Goal: Task Accomplishment & Management: Use online tool/utility

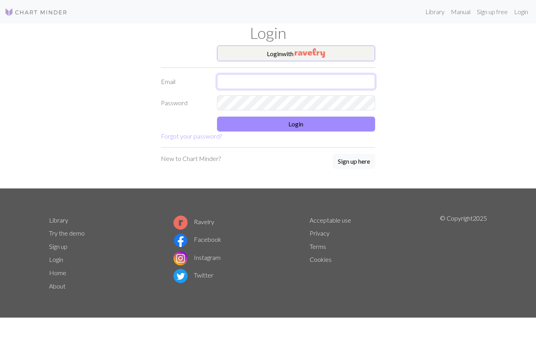
click at [314, 84] on input "text" at bounding box center [296, 81] width 159 height 15
type input "ㄴ"
type input "S"
type input "ㄴ"
type input "A"
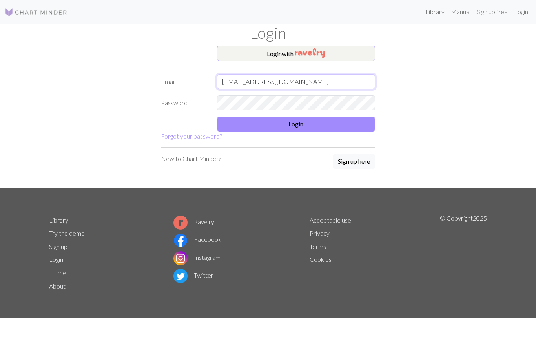
type input "[EMAIL_ADDRESS][DOMAIN_NAME]"
click at [344, 124] on button "Login" at bounding box center [296, 124] width 159 height 15
click at [346, 120] on button "Login" at bounding box center [296, 124] width 159 height 15
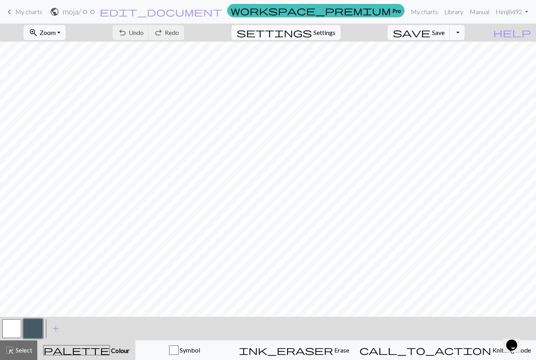
click at [21, 11] on span "My charts" at bounding box center [28, 11] width 27 height 7
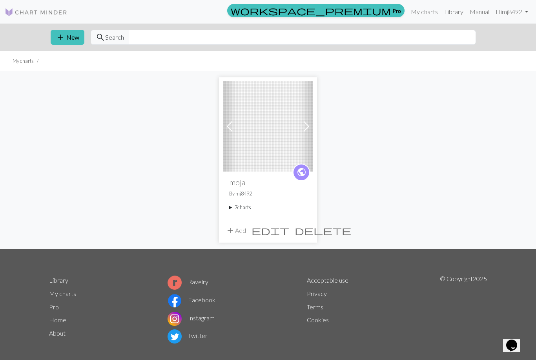
click at [279, 137] on img at bounding box center [268, 126] width 90 height 90
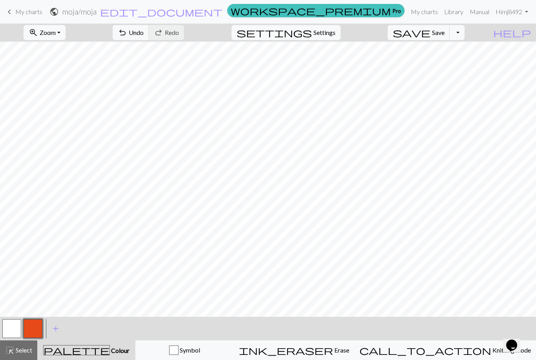
click at [419, 18] on link "My charts" at bounding box center [424, 12] width 33 height 16
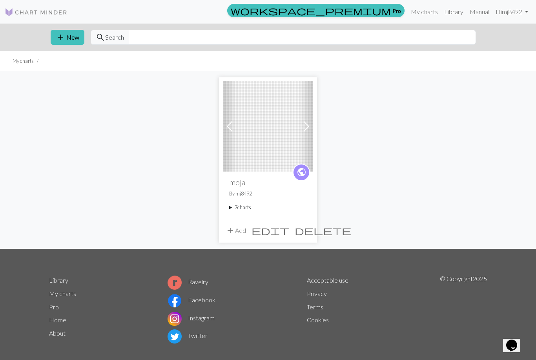
click at [426, 14] on link "My charts" at bounding box center [424, 12] width 33 height 16
click at [241, 209] on summary "7 charts" at bounding box center [268, 207] width 78 height 7
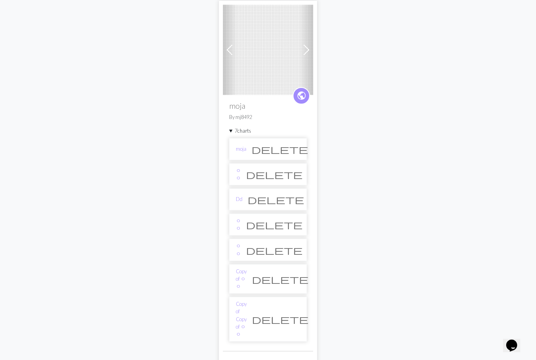
scroll to position [76, 0]
click at [260, 143] on li "moja delete" at bounding box center [268, 150] width 78 height 22
click at [237, 146] on link "moja" at bounding box center [241, 149] width 11 height 7
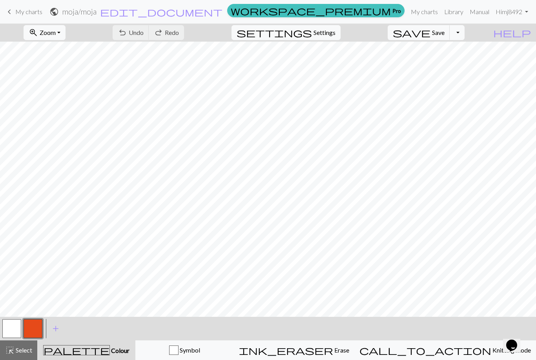
click at [8, 15] on span "keyboard_arrow_left" at bounding box center [9, 11] width 9 height 11
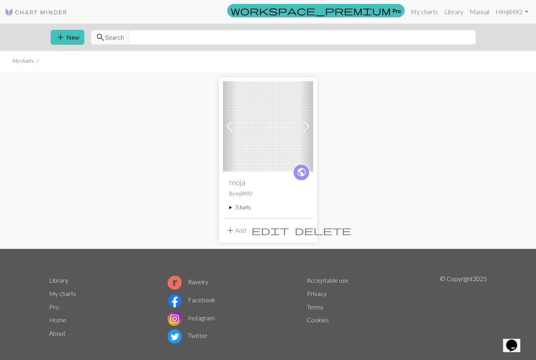
click at [240, 211] on summary "7 charts" at bounding box center [268, 207] width 78 height 7
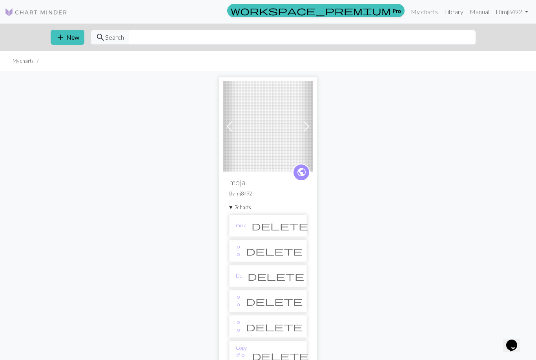
click at [241, 253] on link "ㅇㅇ" at bounding box center [238, 250] width 5 height 15
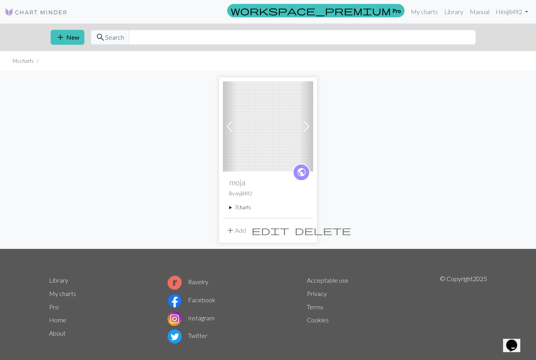
click at [232, 211] on summary "7 charts" at bounding box center [268, 207] width 78 height 7
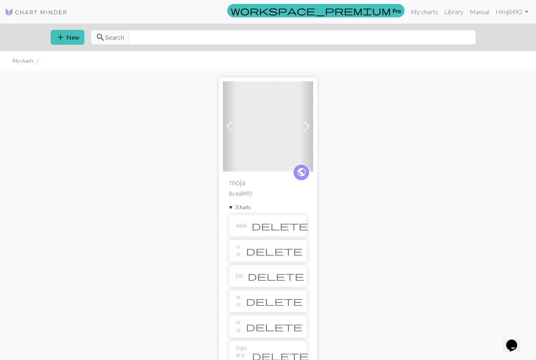
click at [268, 275] on li "Dd delete" at bounding box center [268, 276] width 78 height 22
click at [241, 275] on link "Dd" at bounding box center [239, 275] width 7 height 7
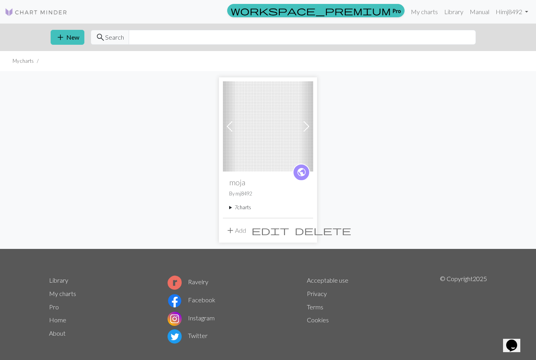
click at [244, 206] on summary "7 charts" at bounding box center [268, 207] width 78 height 7
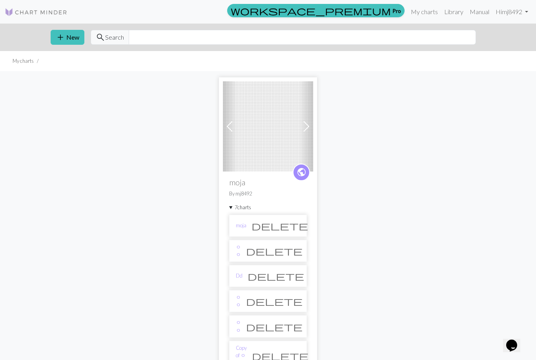
click at [249, 298] on li "ㅇㅇ delete" at bounding box center [268, 301] width 78 height 22
click at [237, 301] on link "ㅇㅇ" at bounding box center [238, 300] width 5 height 15
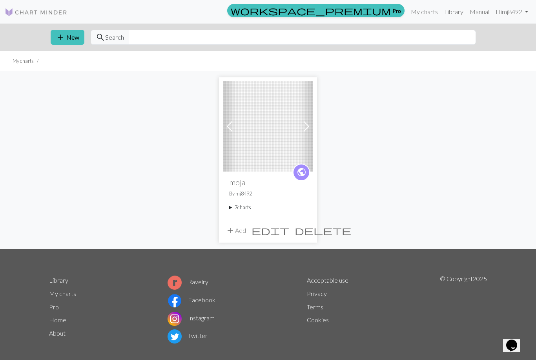
click at [242, 236] on button "add Add" at bounding box center [236, 230] width 26 height 15
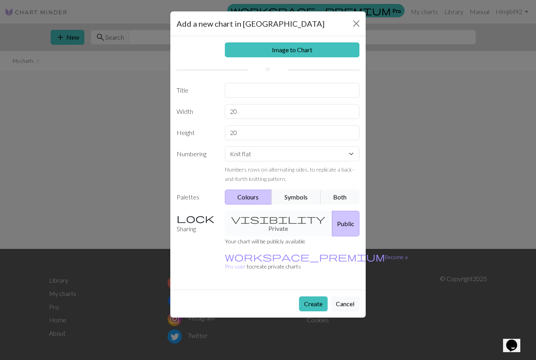
click at [359, 27] on button "Close" at bounding box center [356, 23] width 13 height 13
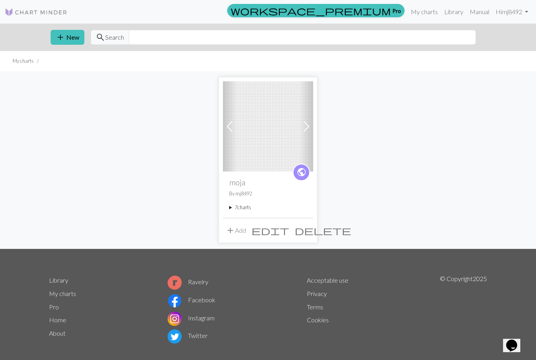
click at [235, 205] on summary "7 charts" at bounding box center [268, 207] width 78 height 7
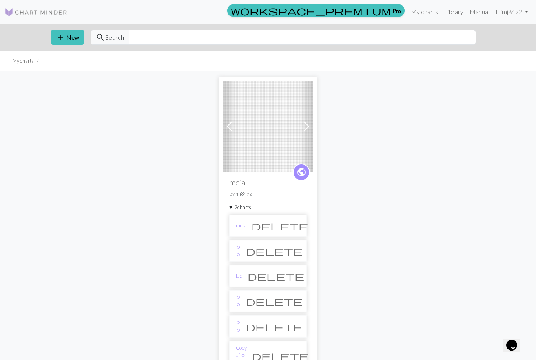
click at [240, 326] on link "ㅇㅇ" at bounding box center [238, 326] width 5 height 15
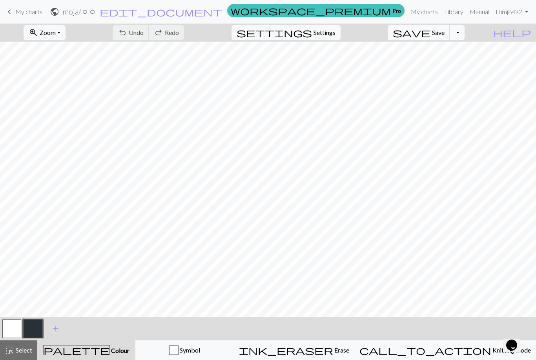
click at [35, 325] on button "button" at bounding box center [33, 328] width 19 height 19
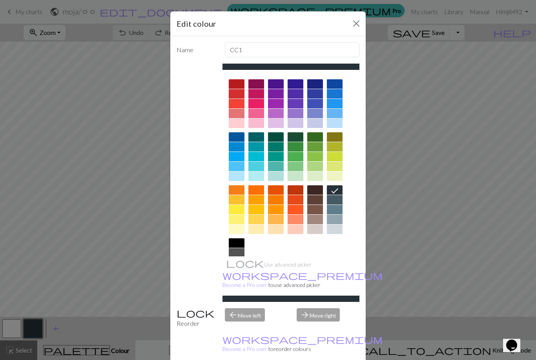
click at [143, 200] on div "Edit colour Name CC1 Use advanced picker workspace_premium Become a Pro user to…" at bounding box center [268, 180] width 536 height 360
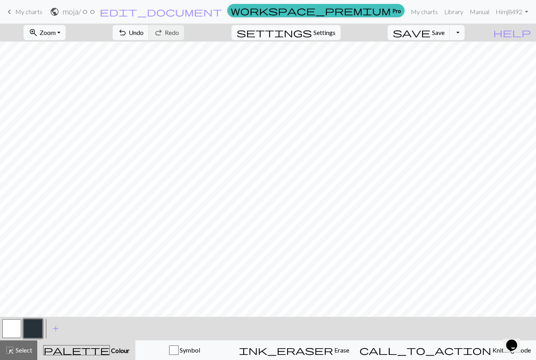
click at [13, 332] on button "button" at bounding box center [11, 328] width 19 height 19
click at [491, 349] on span "Knitting mode" at bounding box center [511, 349] width 40 height 7
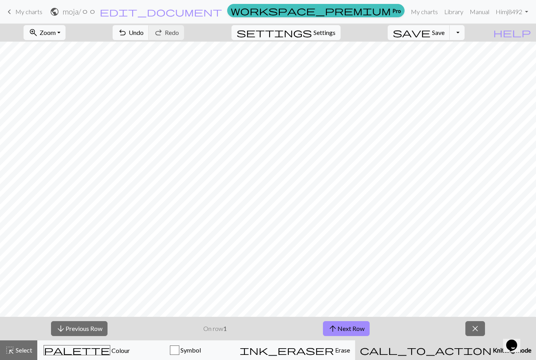
click at [359, 328] on button "arrow_upward Next Row" at bounding box center [346, 328] width 47 height 15
click at [359, 324] on button "arrow_upward Next Row" at bounding box center [346, 328] width 47 height 15
click at [359, 323] on button "arrow_upward Next Row" at bounding box center [346, 328] width 47 height 15
click at [357, 326] on button "arrow_upward Next Row" at bounding box center [346, 328] width 47 height 15
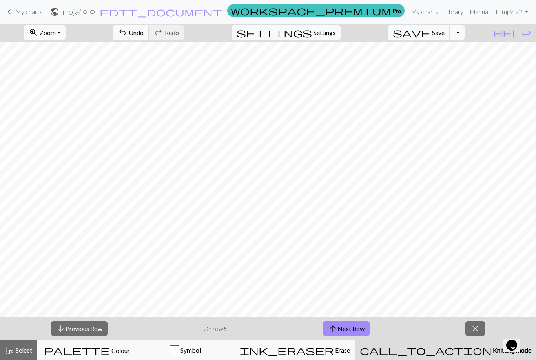
click at [336, 326] on span "arrow_upward" at bounding box center [332, 328] width 9 height 11
click at [344, 327] on button "arrow_upward Next Row" at bounding box center [346, 328] width 47 height 15
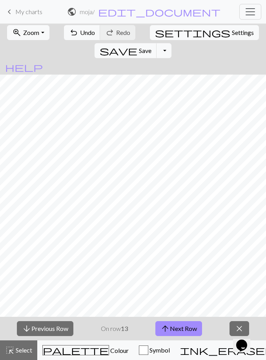
click at [109, 350] on span "Colour" at bounding box center [119, 349] width 20 height 7
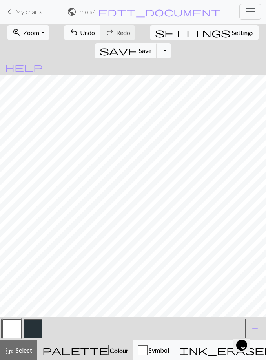
click at [11, 330] on button "button" at bounding box center [11, 328] width 19 height 19
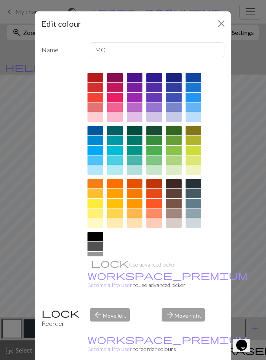
click at [140, 197] on div at bounding box center [135, 193] width 16 height 9
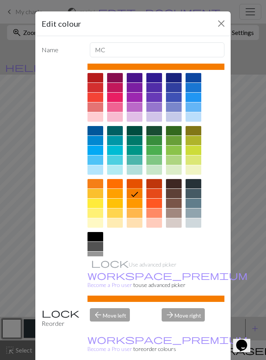
click at [226, 19] on button "Close" at bounding box center [221, 23] width 13 height 13
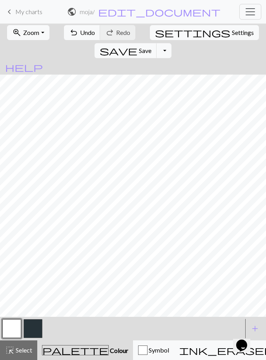
click at [32, 333] on button "button" at bounding box center [33, 328] width 19 height 19
click at [8, 324] on button "button" at bounding box center [11, 328] width 19 height 19
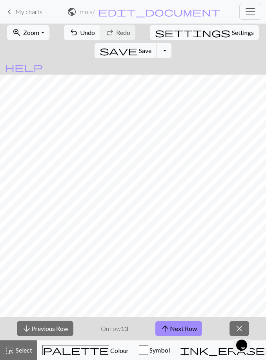
click at [47, 323] on button "arrow_downward Previous Row" at bounding box center [45, 328] width 56 height 15
click at [51, 321] on button "arrow_downward Previous Row" at bounding box center [45, 328] width 56 height 15
click at [50, 320] on div "arrow_downward Previous Row On row 10 arrow_upward Next Row close" at bounding box center [133, 329] width 266 height 24
click at [52, 329] on button "arrow_downward Previous Row" at bounding box center [45, 328] width 56 height 15
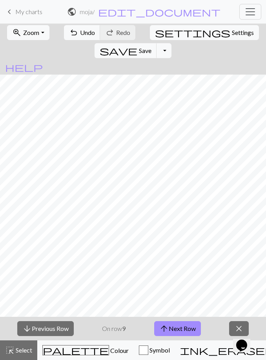
click at [51, 328] on button "arrow_downward Previous Row" at bounding box center [45, 328] width 56 height 15
click at [50, 328] on button "arrow_downward Previous Row" at bounding box center [45, 328] width 56 height 15
click at [50, 330] on button "arrow_downward Previous Row" at bounding box center [45, 328] width 56 height 15
click at [184, 322] on button "arrow_upward Next Row" at bounding box center [177, 328] width 47 height 15
click at [182, 324] on button "arrow_upward Next Row" at bounding box center [177, 328] width 47 height 15
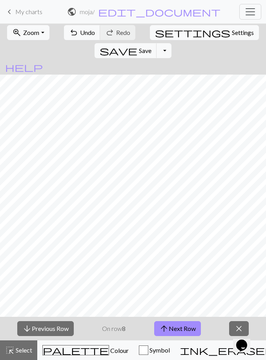
click at [177, 325] on button "arrow_upward Next Row" at bounding box center [177, 328] width 47 height 15
click at [179, 324] on button "arrow_upward Next Row" at bounding box center [177, 328] width 47 height 15
click at [36, 330] on button "arrow_downward Previous Row" at bounding box center [45, 328] width 56 height 15
click at [35, 330] on button "arrow_downward Previous Row" at bounding box center [45, 328] width 56 height 15
